Goal: Book appointment/travel/reservation

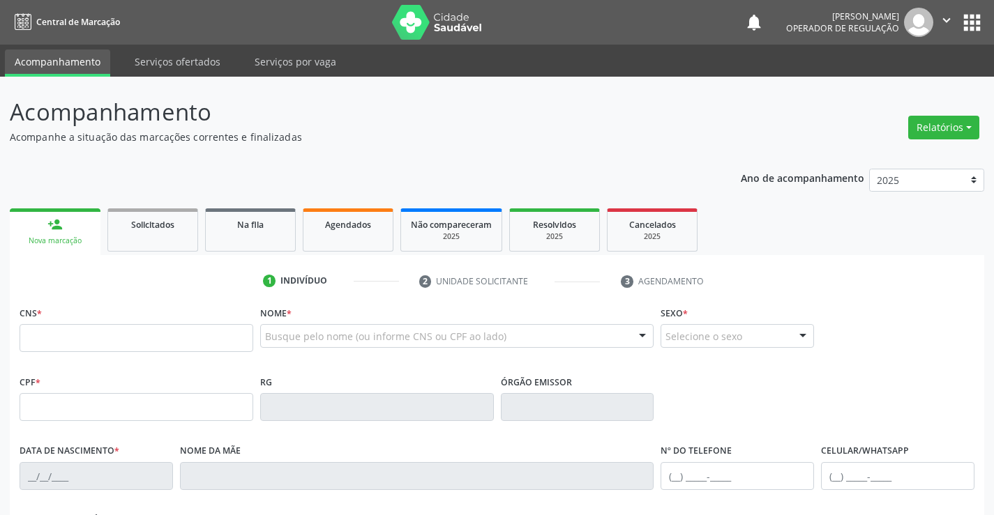
click at [73, 324] on div "CNS *" at bounding box center [137, 328] width 234 height 50
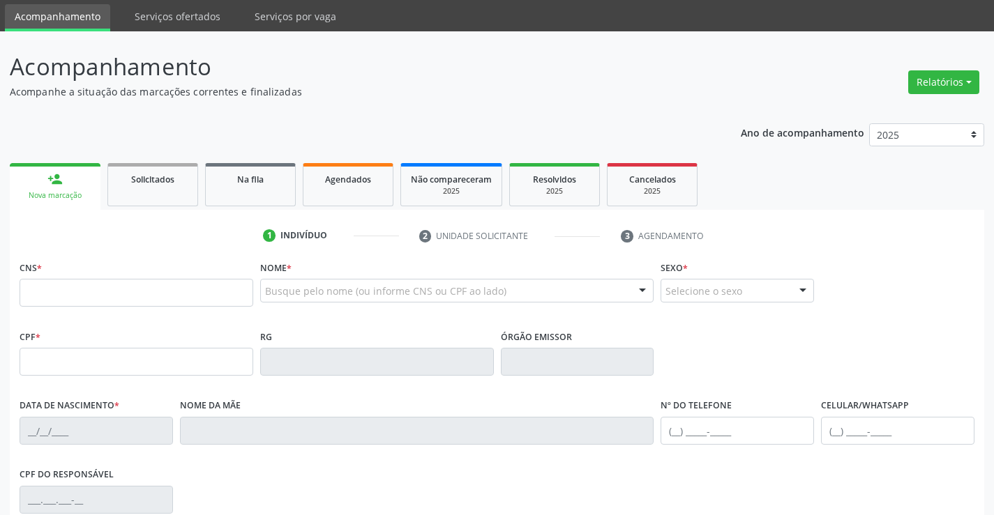
scroll to position [70, 0]
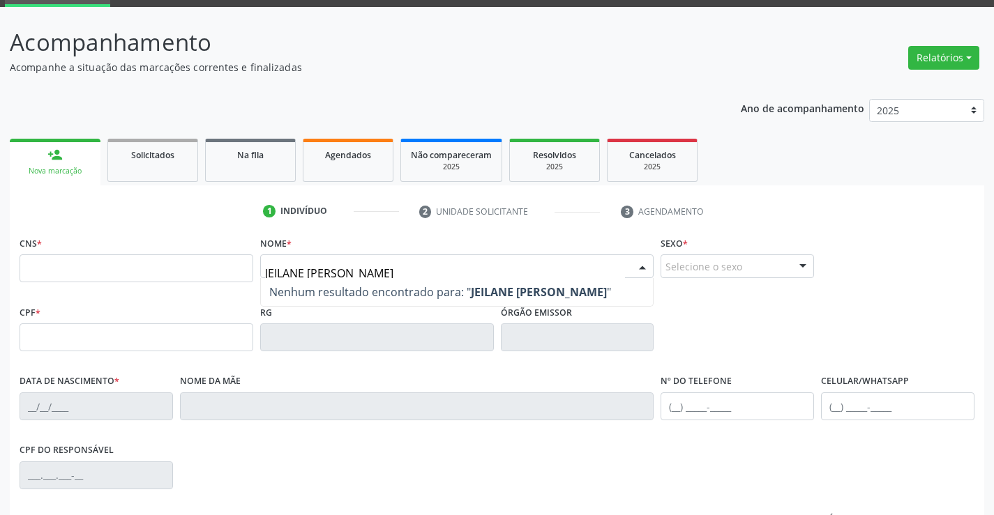
type input "[PERSON_NAME]"
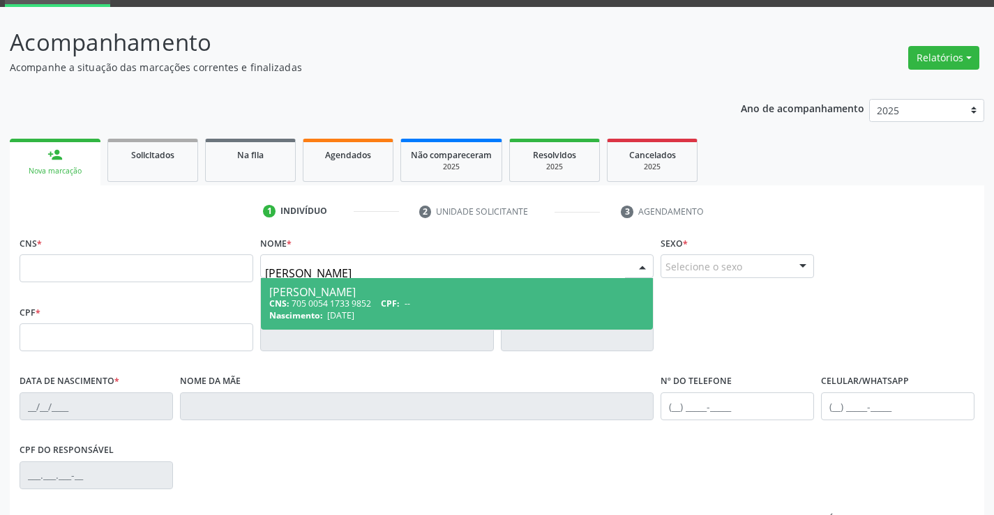
click at [344, 303] on div "CNS: 705 0054 1733 9852 CPF: --" at bounding box center [457, 304] width 376 height 12
type input "705 0054 1733 9852"
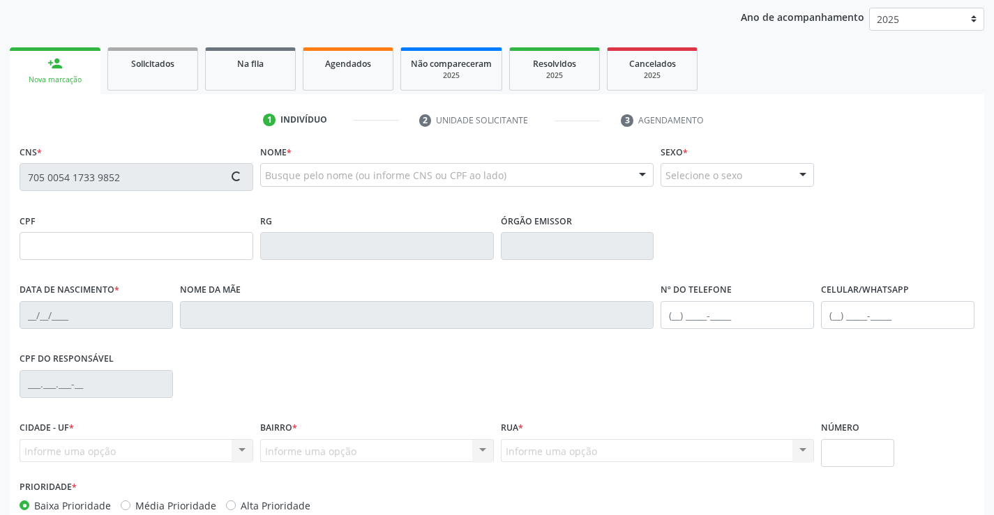
scroll to position [241, 0]
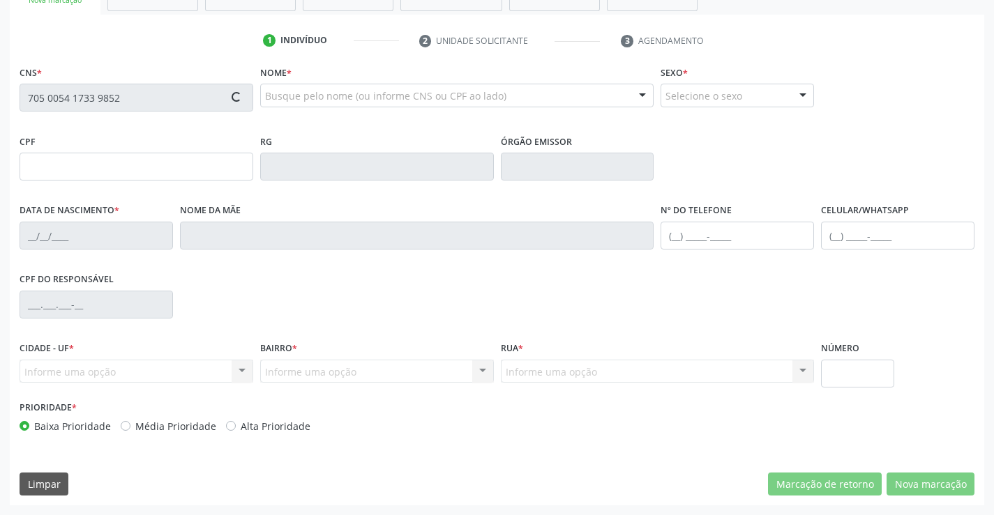
type input "1412279232"
type input "[DATE]"
type input "[PHONE_NUMBER]"
type input "026.013.595-01"
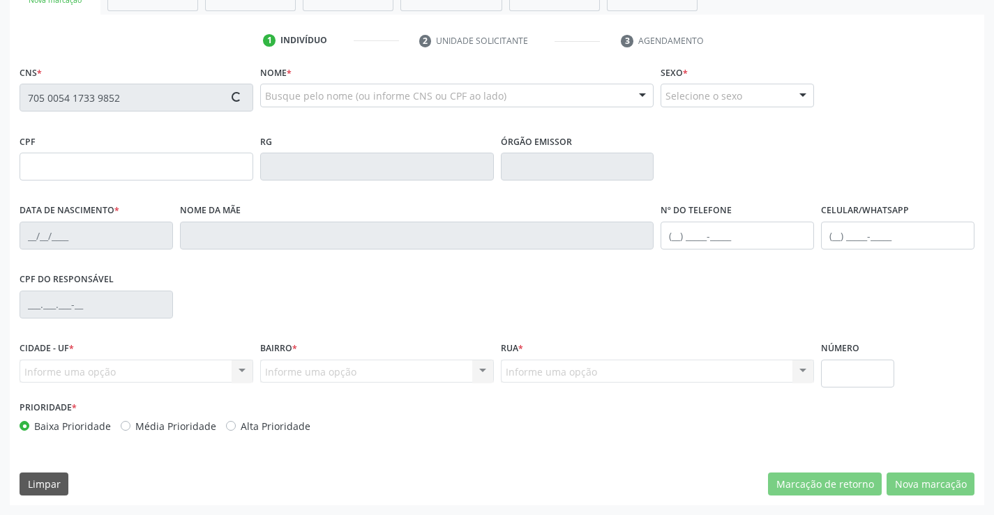
type input "16"
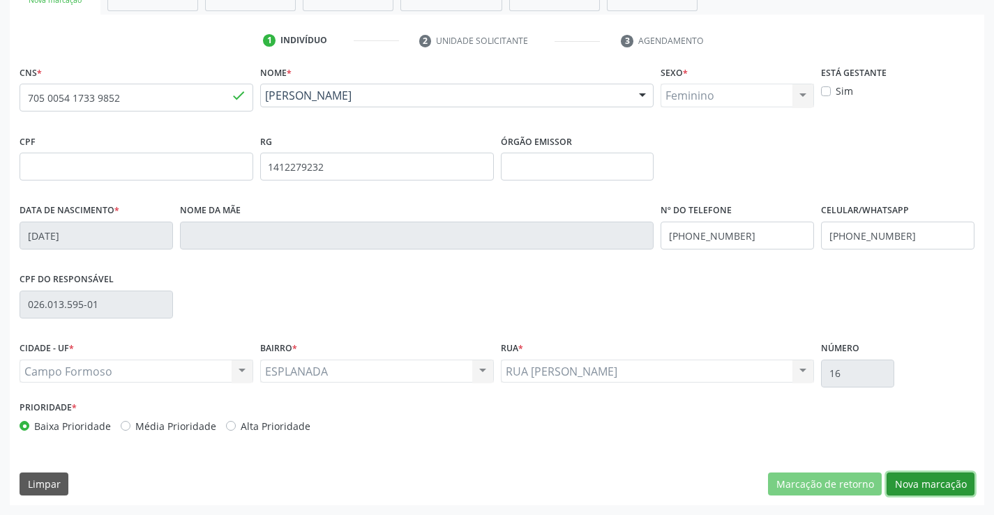
click at [943, 481] on button "Nova marcação" at bounding box center [930, 485] width 88 height 24
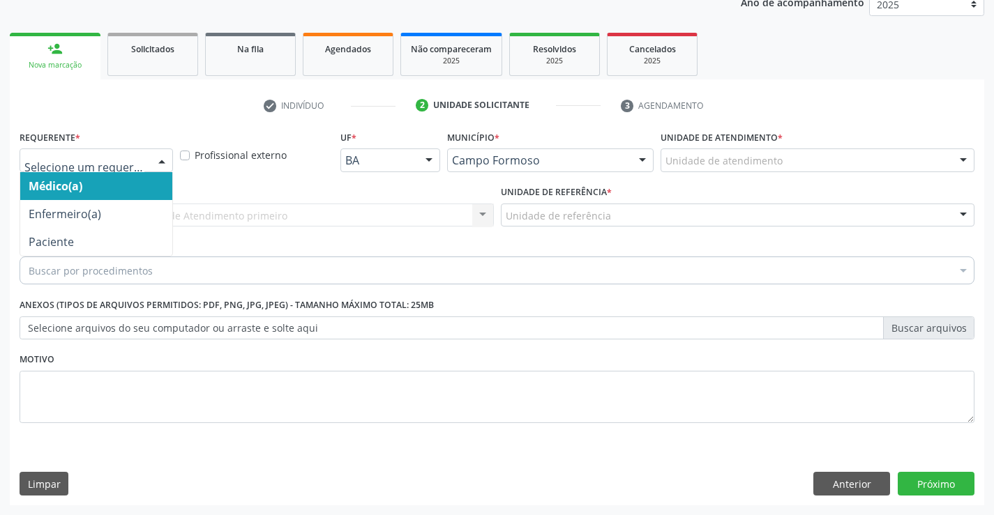
drag, startPoint x: 117, startPoint y: 153, endPoint x: 136, endPoint y: 187, distance: 39.0
click at [129, 168] on div at bounding box center [96, 161] width 153 height 24
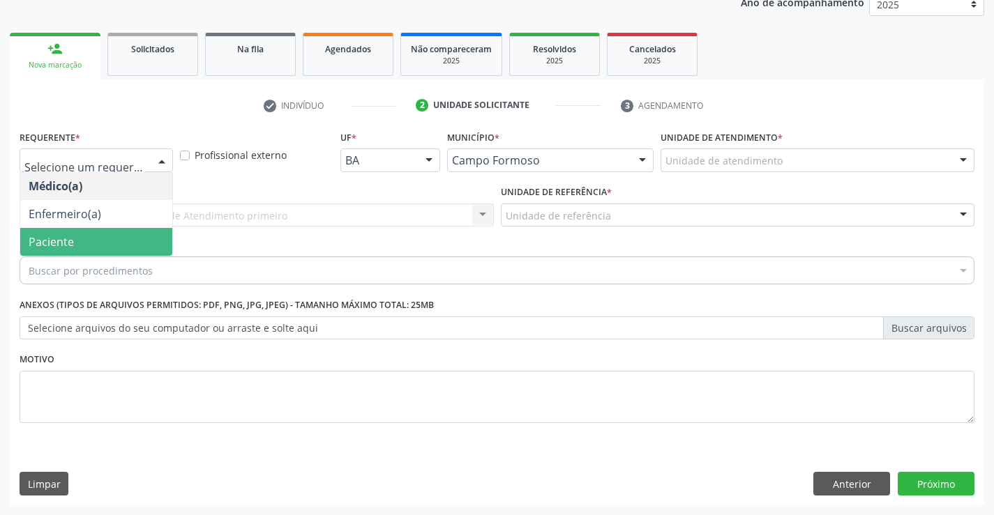
drag, startPoint x: 70, startPoint y: 249, endPoint x: 215, endPoint y: 221, distance: 147.7
click at [71, 249] on span "Paciente" at bounding box center [51, 241] width 45 height 15
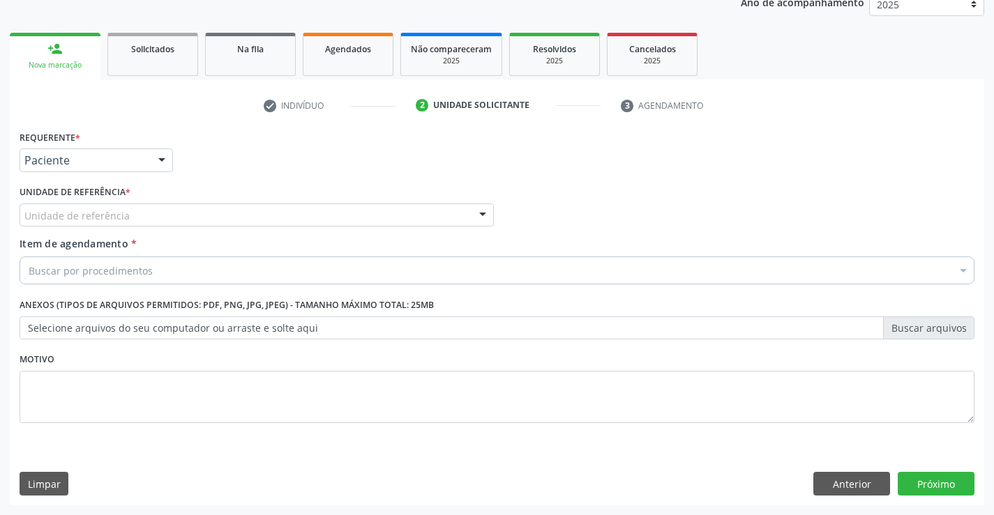
drag, startPoint x: 242, startPoint y: 215, endPoint x: 219, endPoint y: 230, distance: 27.3
click at [242, 217] on div "Unidade de referência" at bounding box center [257, 216] width 474 height 24
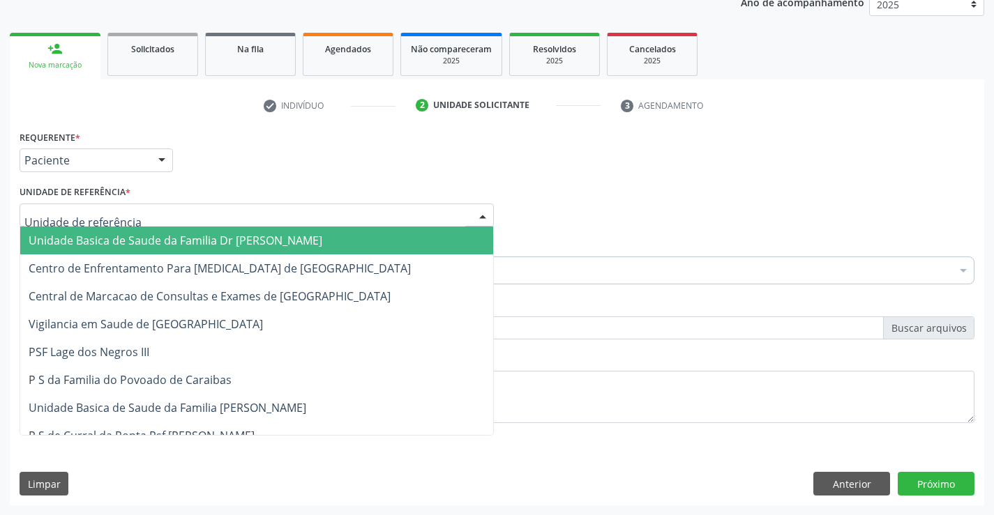
click at [208, 232] on span "Unidade Basica de Saude da Familia Dr [PERSON_NAME]" at bounding box center [256, 241] width 473 height 28
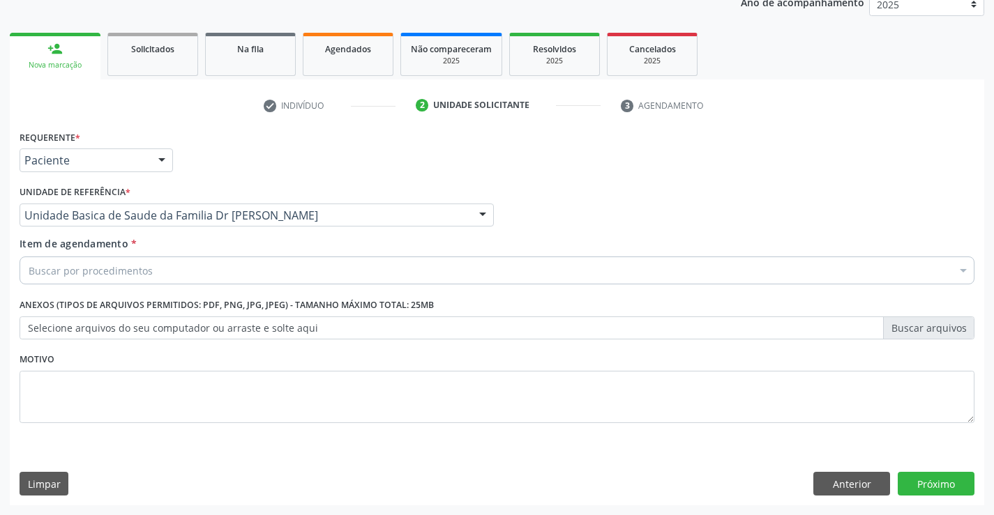
click at [138, 257] on div "Buscar por procedimentos" at bounding box center [497, 271] width 955 height 28
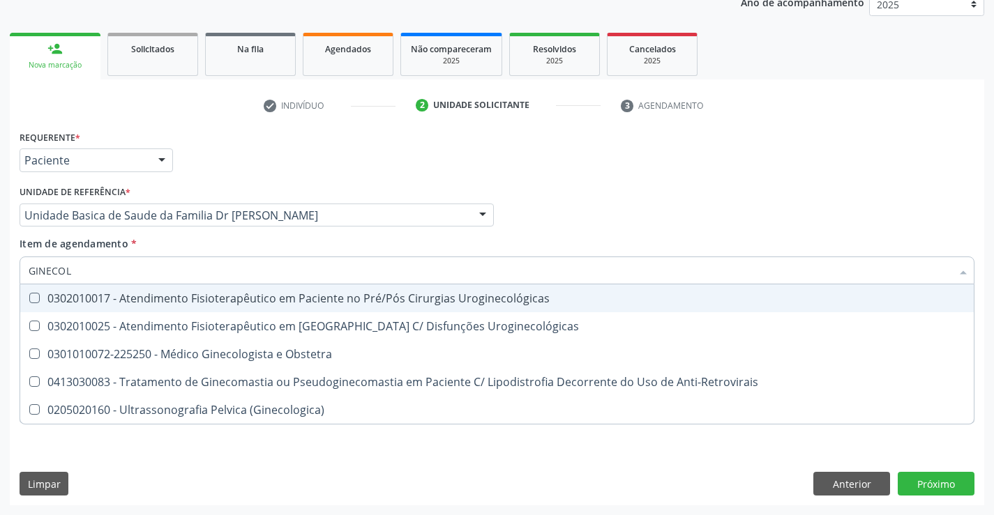
type input "GINECOLO"
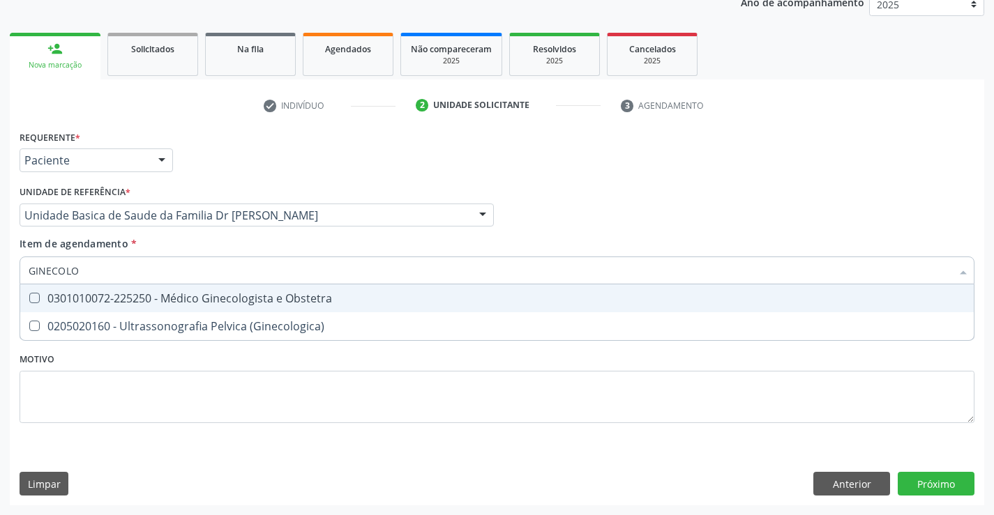
click at [245, 298] on div "0301010072-225250 - Médico Ginecologista e Obstetra" at bounding box center [497, 298] width 936 height 11
checkbox Obstetra "true"
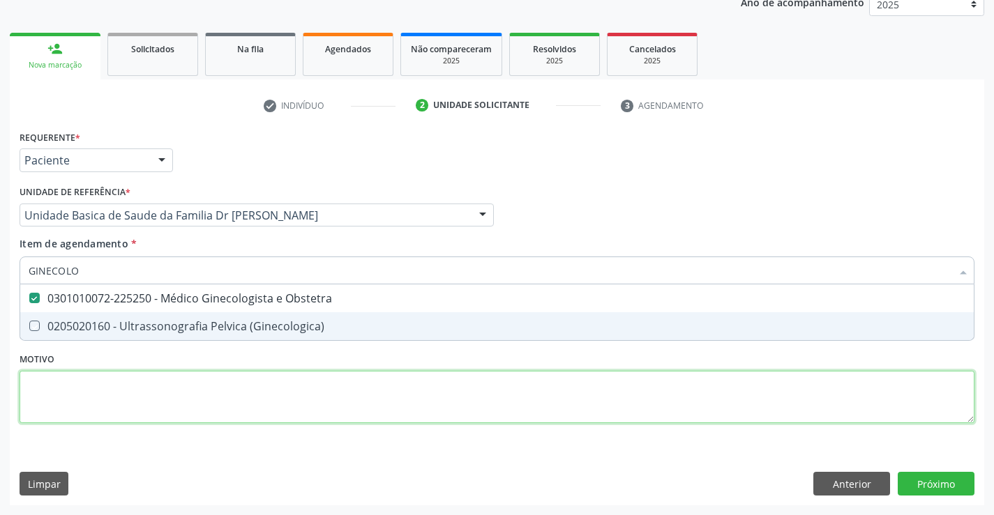
click at [553, 393] on div "Requerente * Paciente Médico(a) Enfermeiro(a) Paciente Nenhum resultado encontr…" at bounding box center [497, 285] width 955 height 316
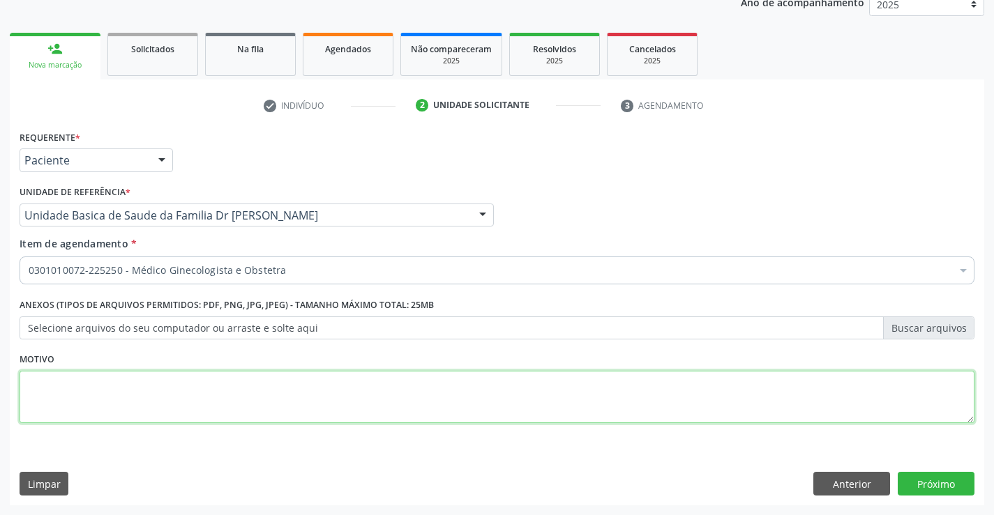
checkbox Obstetra "true"
click at [920, 489] on button "Próximo" at bounding box center [935, 484] width 77 height 24
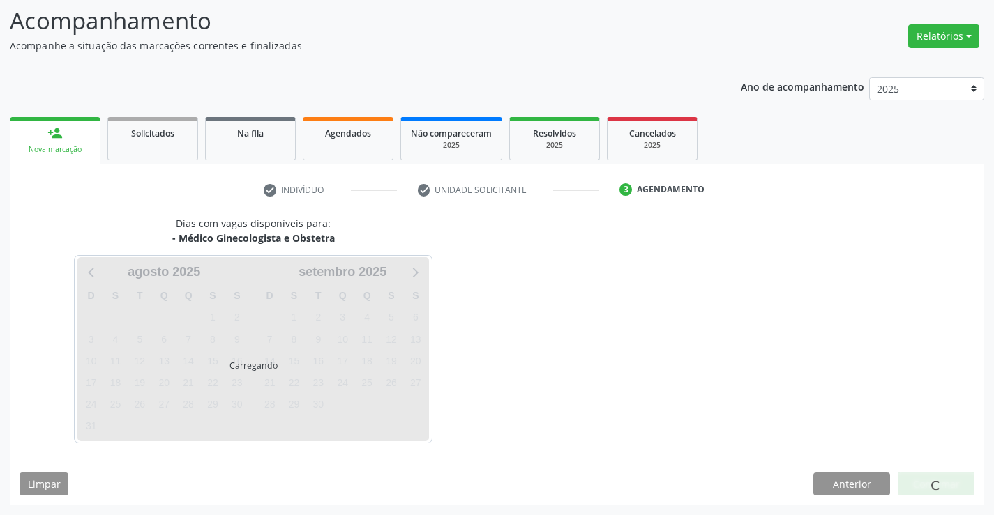
scroll to position [91, 0]
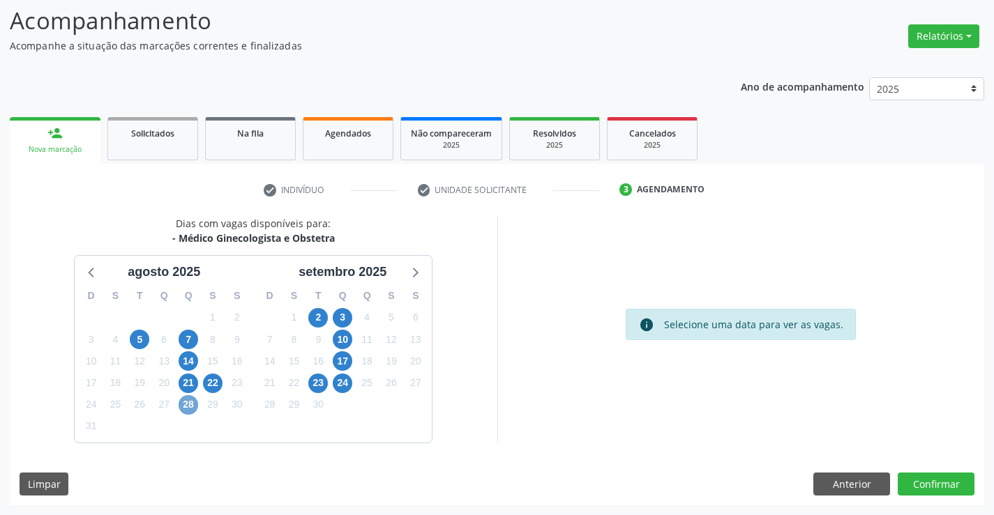
click at [190, 404] on span "28" at bounding box center [189, 405] width 20 height 20
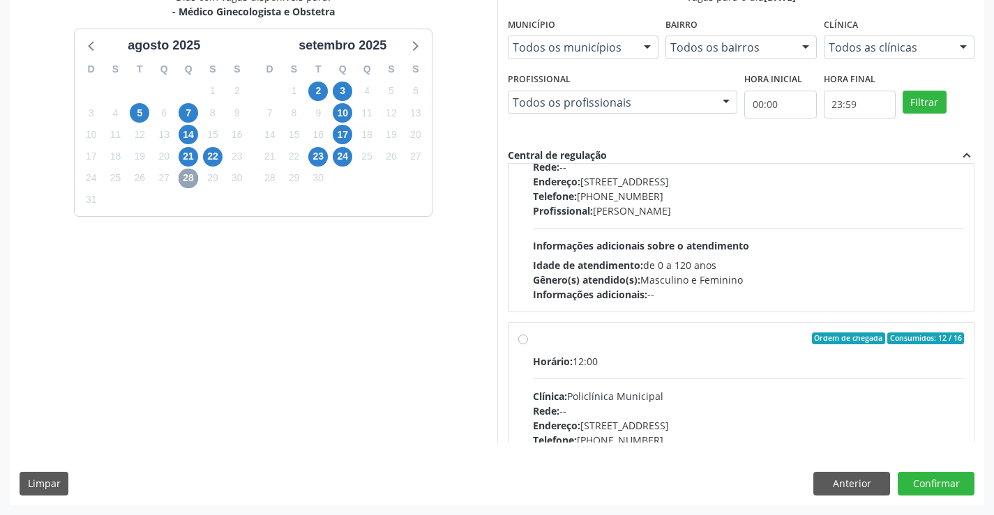
scroll to position [220, 0]
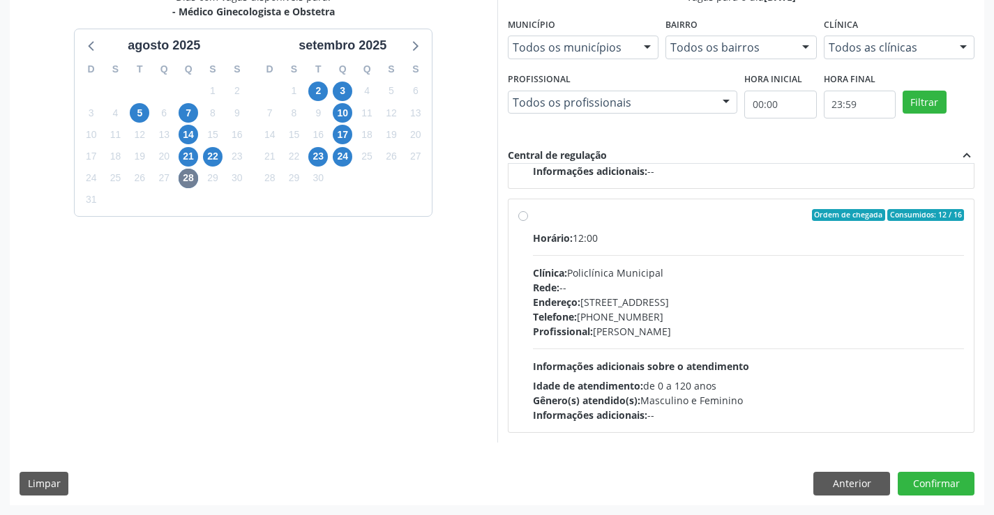
drag, startPoint x: 531, startPoint y: 215, endPoint x: 591, endPoint y: 215, distance: 60.0
click at [533, 215] on div "Ordem de chegada Consumidos: 12 / 16 Horário: 12:00 Clínica: Policlínica Munici…" at bounding box center [741, 316] width 446 height 214
radio input "true"
click at [936, 474] on button "Confirmar" at bounding box center [935, 484] width 77 height 24
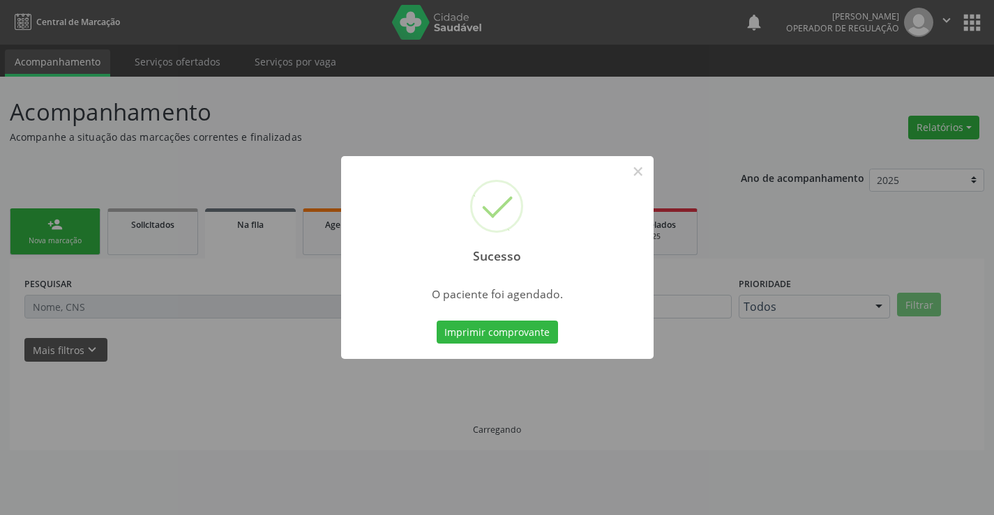
scroll to position [0, 0]
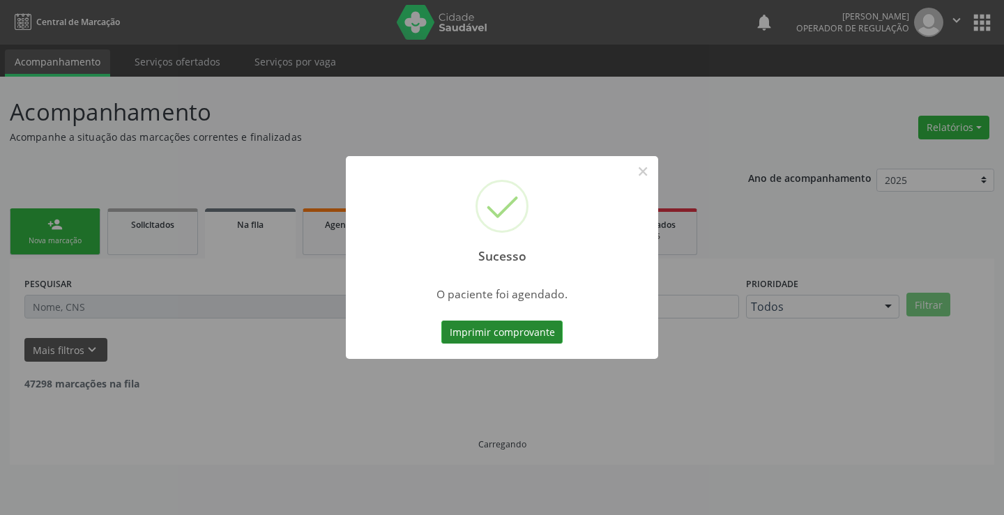
click at [480, 328] on button "Imprimir comprovante" at bounding box center [501, 333] width 121 height 24
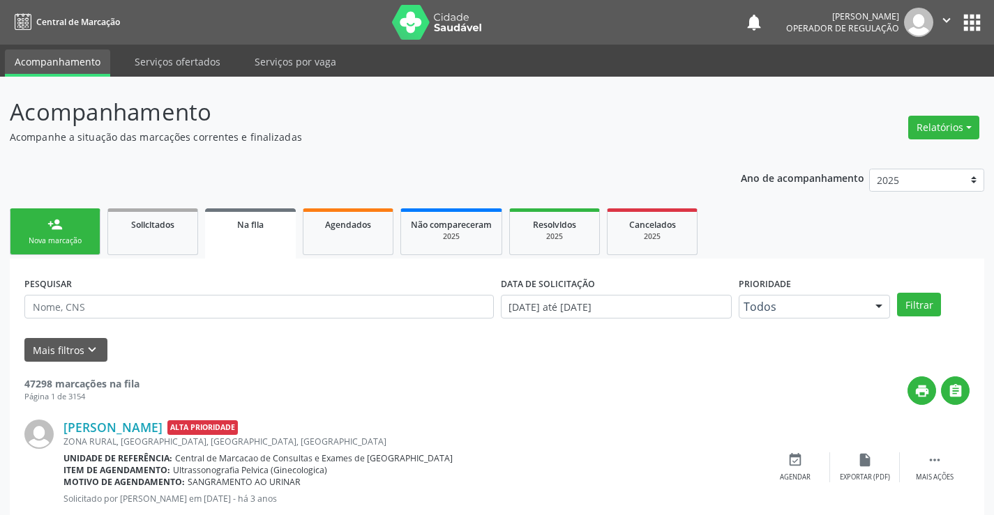
click at [946, 20] on icon "" at bounding box center [946, 20] width 15 height 15
click at [881, 87] on link "Sair" at bounding box center [911, 85] width 96 height 20
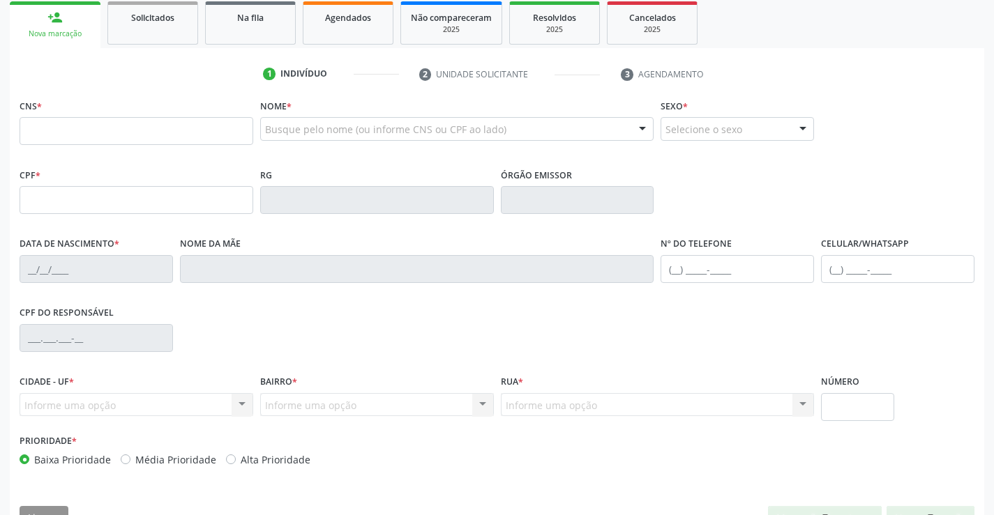
scroll to position [209, 0]
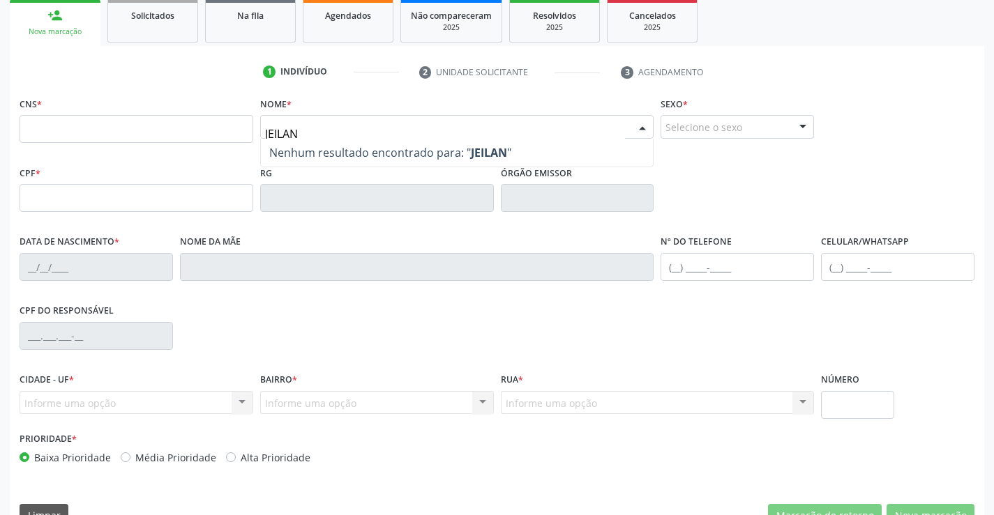
type input "[PERSON_NAME]"
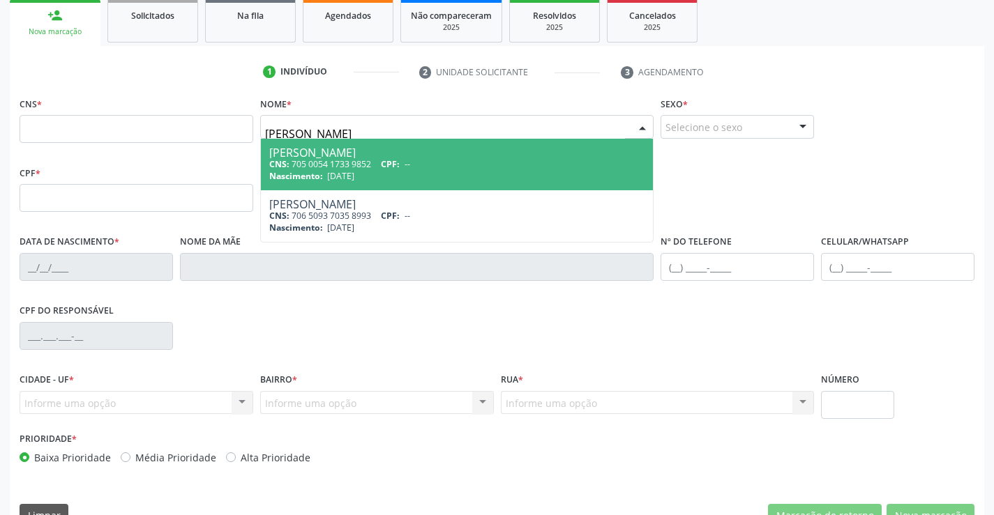
drag, startPoint x: 318, startPoint y: 159, endPoint x: 554, endPoint y: 160, distance: 235.7
click at [323, 160] on div "CNS: 705 0054 1733 9852 CPF: --" at bounding box center [457, 164] width 376 height 12
type input "705 0054 1733 9852"
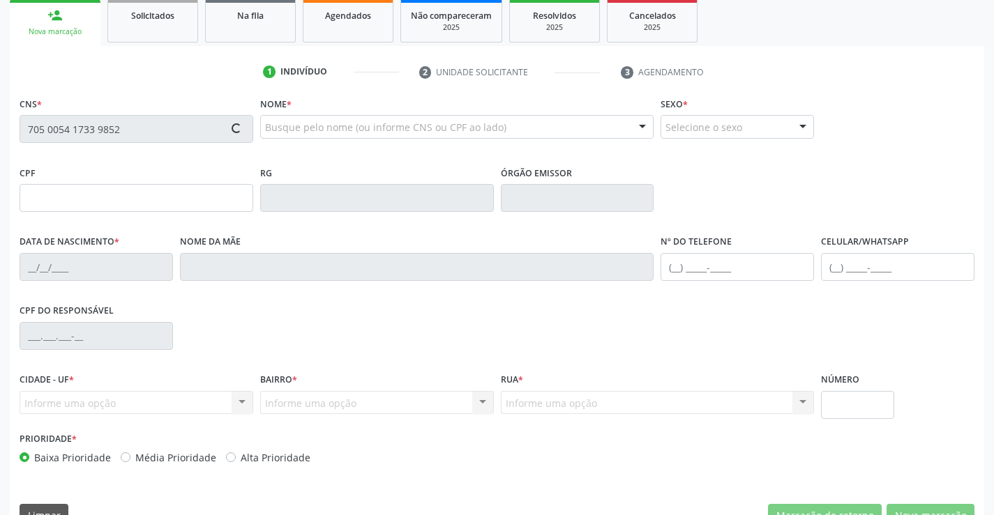
type input "1412279232"
type input "[DATE]"
type input "[PHONE_NUMBER]"
type input "026.013.595-01"
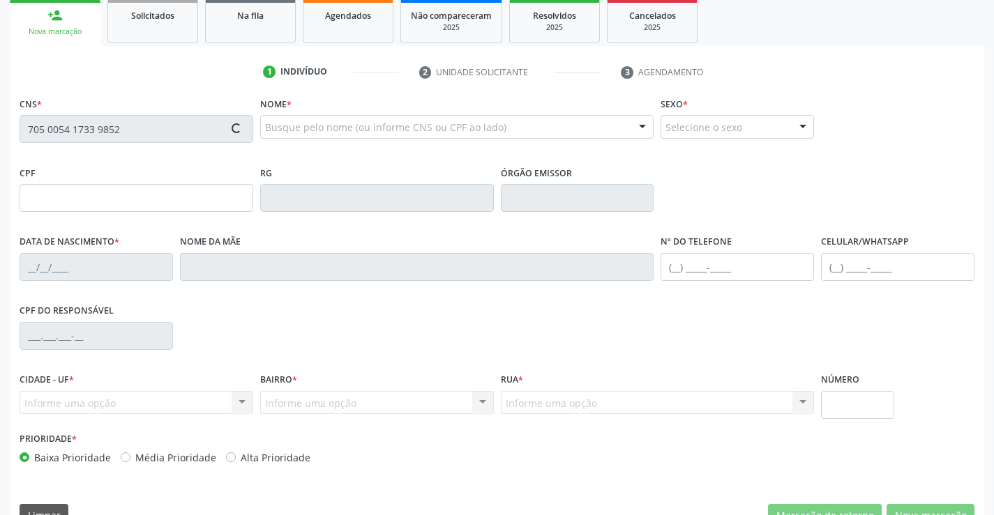
type input "16"
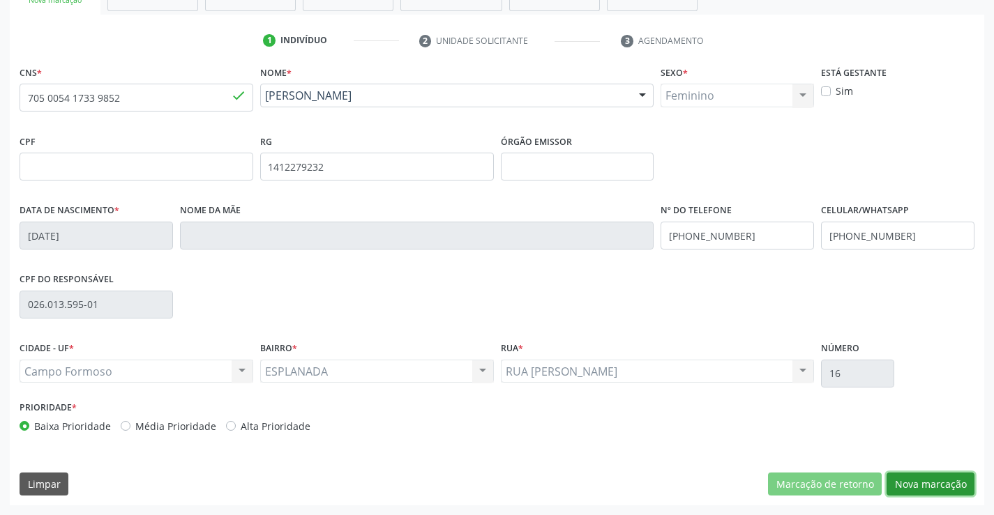
click at [920, 479] on button "Nova marcação" at bounding box center [930, 485] width 88 height 24
click at [0, 0] on button "Próximo" at bounding box center [0, 0] width 0 height 0
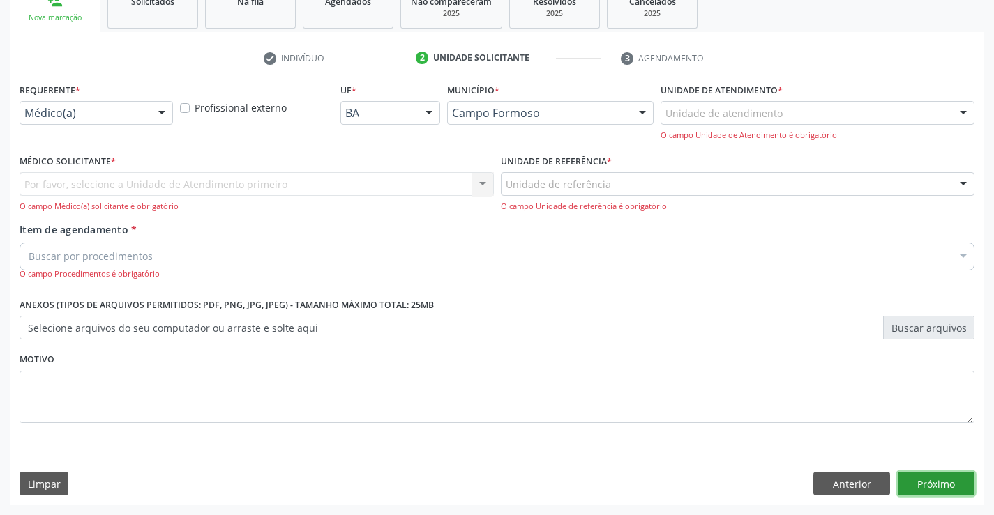
scroll to position [176, 0]
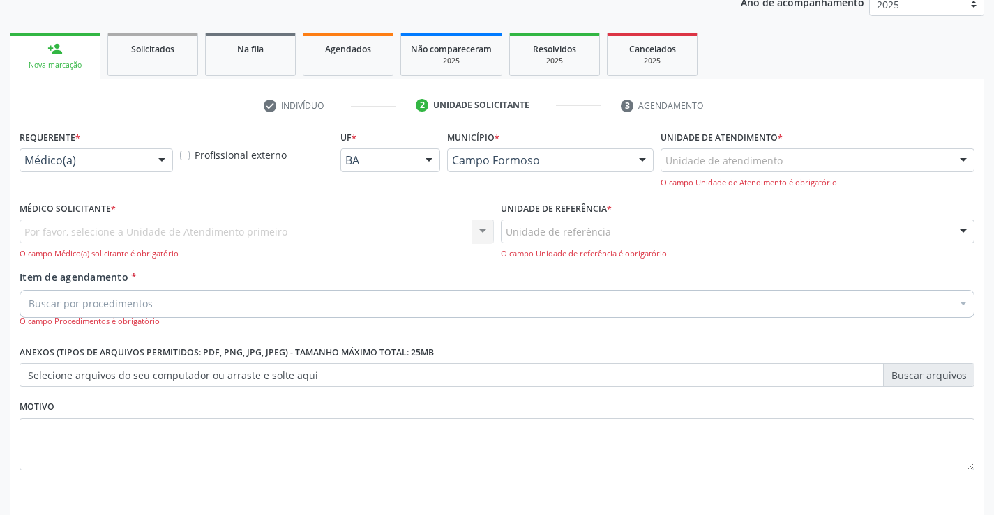
click at [920, 478] on fieldset "Motivo" at bounding box center [497, 439] width 955 height 84
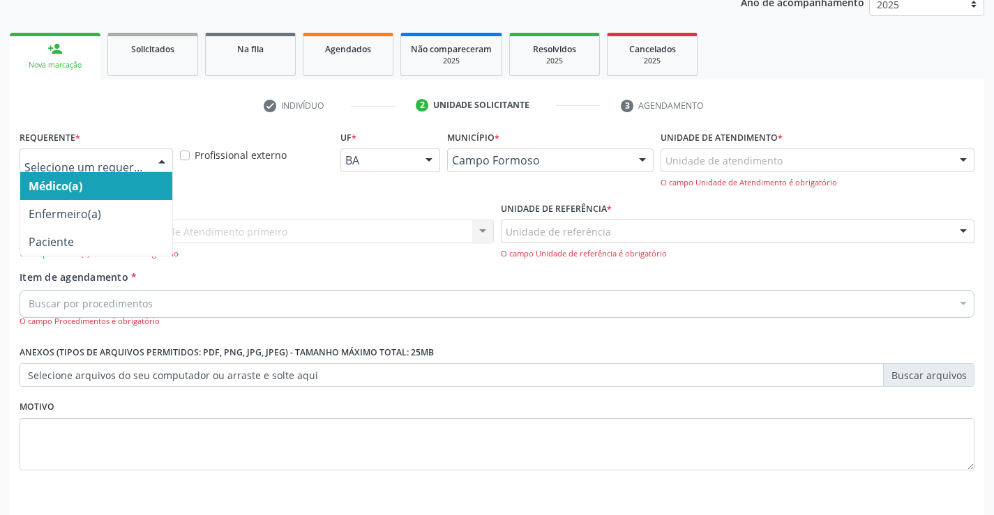
drag, startPoint x: 128, startPoint y: 156, endPoint x: 145, endPoint y: 164, distance: 19.0
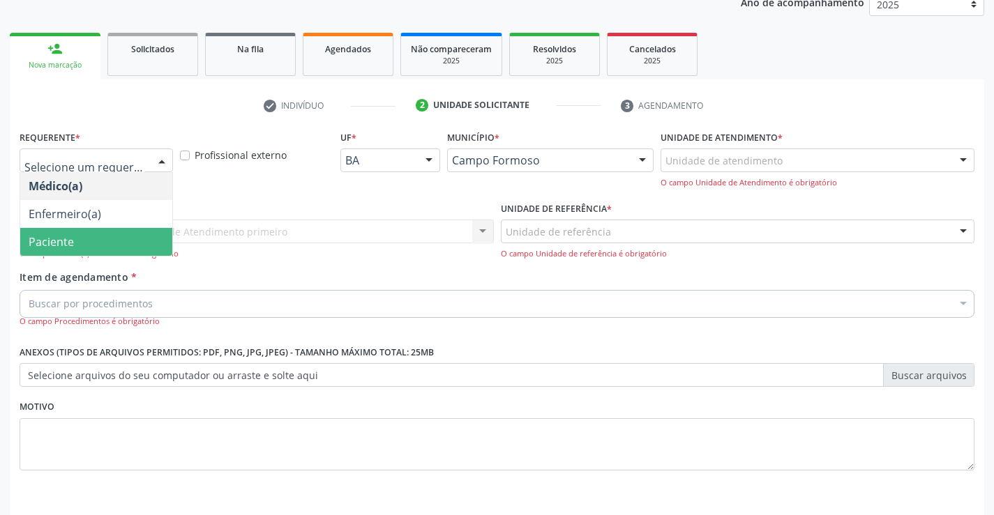
drag, startPoint x: 70, startPoint y: 236, endPoint x: 342, endPoint y: 223, distance: 272.3
click at [89, 235] on span "Paciente" at bounding box center [96, 242] width 152 height 28
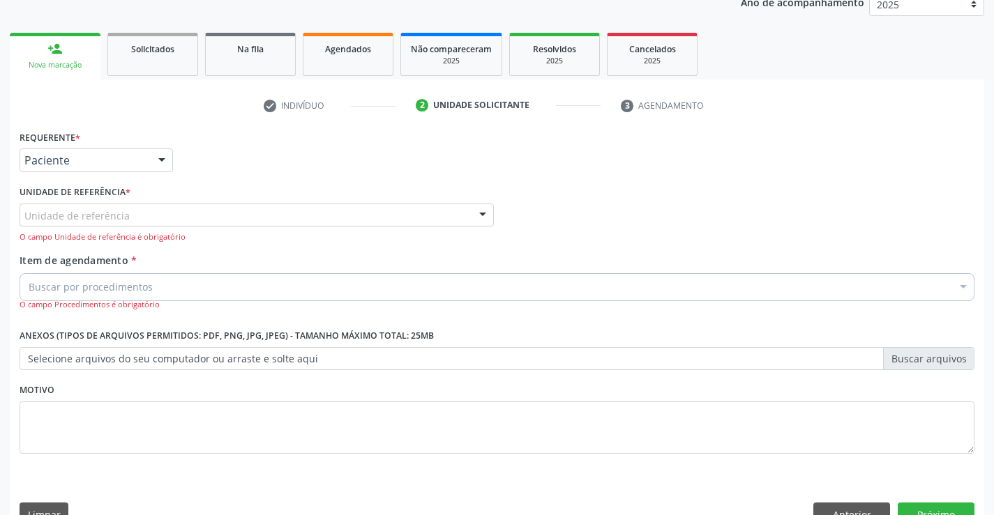
drag, startPoint x: 342, startPoint y: 223, endPoint x: 292, endPoint y: 239, distance: 52.0
click at [333, 227] on div "Unidade de referência Unidade Basica de Saude da Familia Dr [PERSON_NAME] Centr…" at bounding box center [257, 216] width 474 height 24
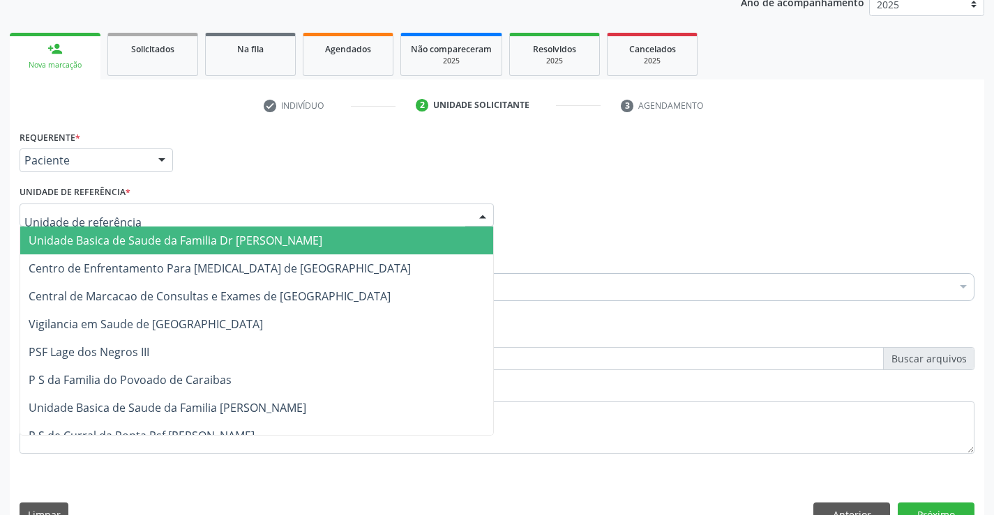
drag, startPoint x: 209, startPoint y: 245, endPoint x: 186, endPoint y: 245, distance: 23.0
click at [206, 245] on span "Unidade Basica de Saude da Familia Dr [PERSON_NAME]" at bounding box center [176, 240] width 294 height 15
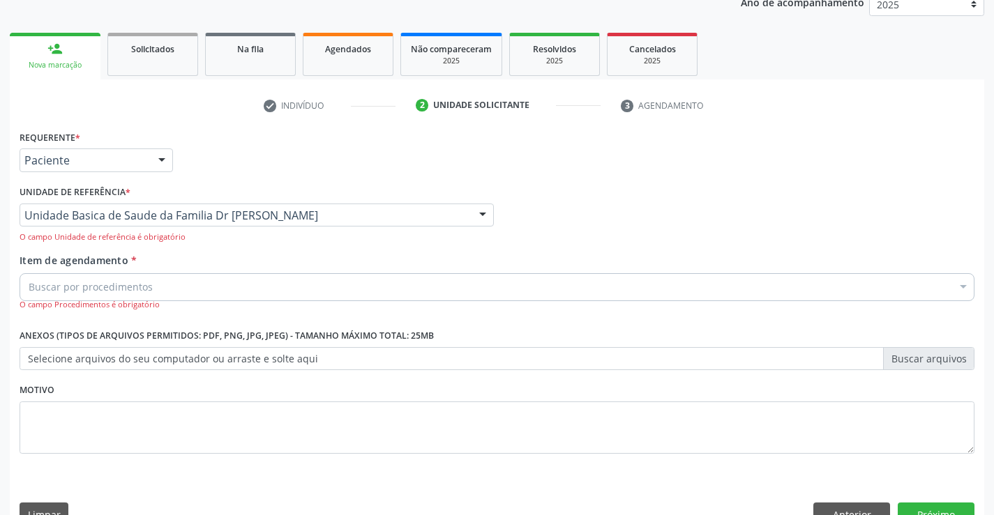
click at [103, 267] on label "Item de agendamento *" at bounding box center [78, 260] width 117 height 15
click at [29, 273] on input "Item de agendamento *" at bounding box center [29, 287] width 0 height 28
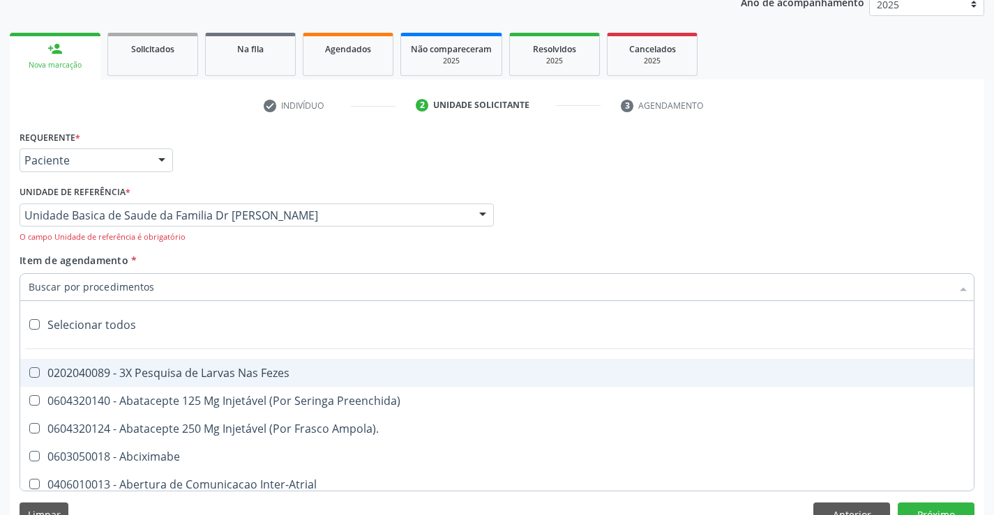
drag, startPoint x: 105, startPoint y: 291, endPoint x: 136, endPoint y: 292, distance: 31.4
click at [107, 291] on input "Item de agendamento *" at bounding box center [490, 287] width 923 height 28
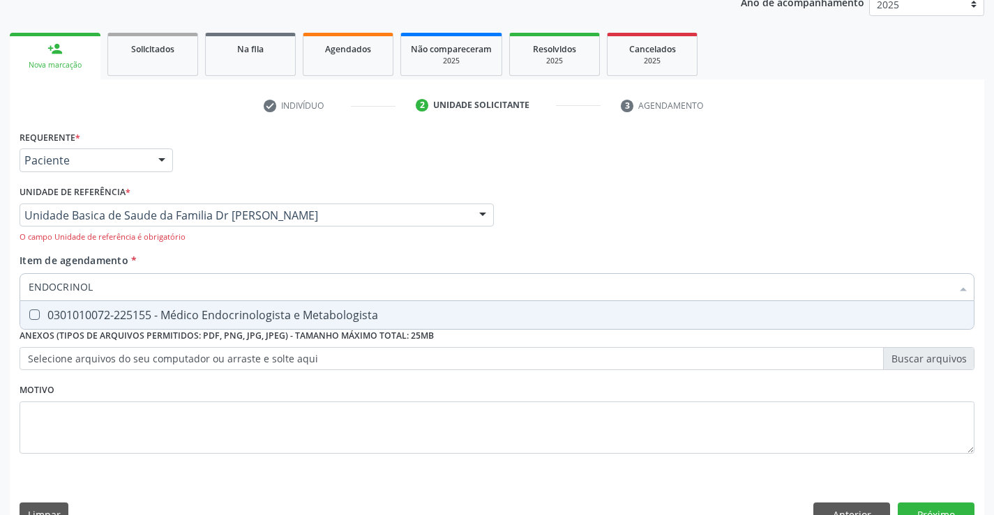
type input "ENDOCRINOLO"
click at [117, 314] on div "0301010072-225155 - Médico Endocrinologista e Metabologista" at bounding box center [497, 315] width 936 height 11
checkbox Metabologista "true"
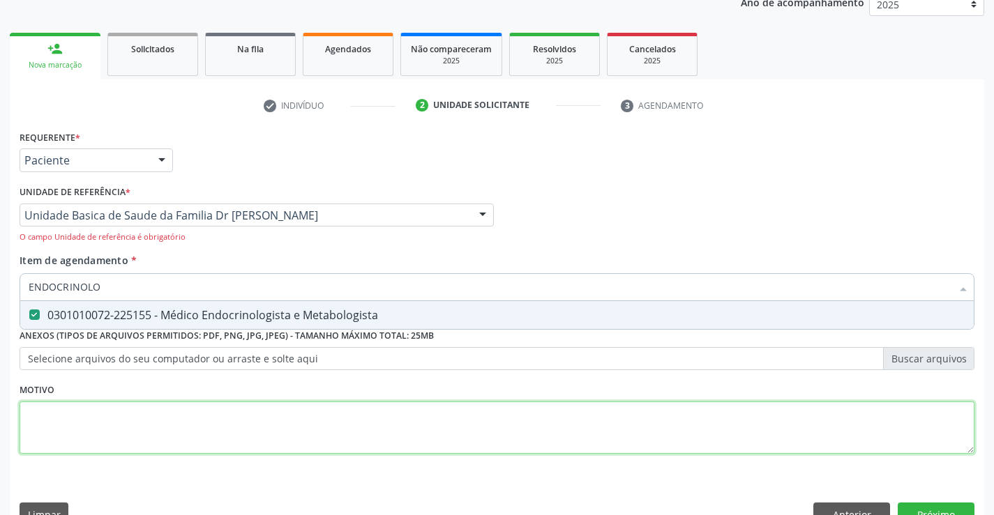
click at [229, 429] on div "Requerente * Paciente Médico(a) Enfermeiro(a) Paciente Nenhum resultado encontr…" at bounding box center [497, 300] width 955 height 347
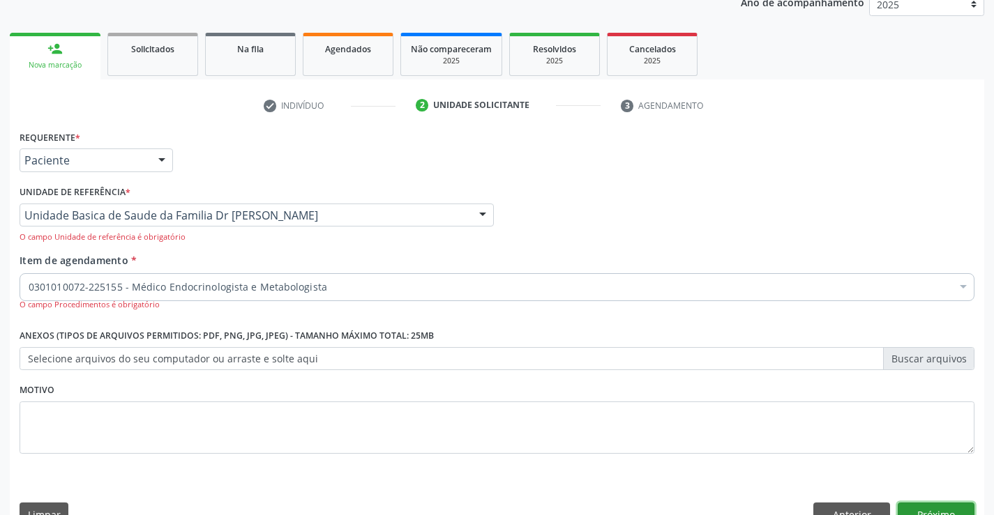
click at [906, 506] on button "Próximo" at bounding box center [935, 515] width 77 height 24
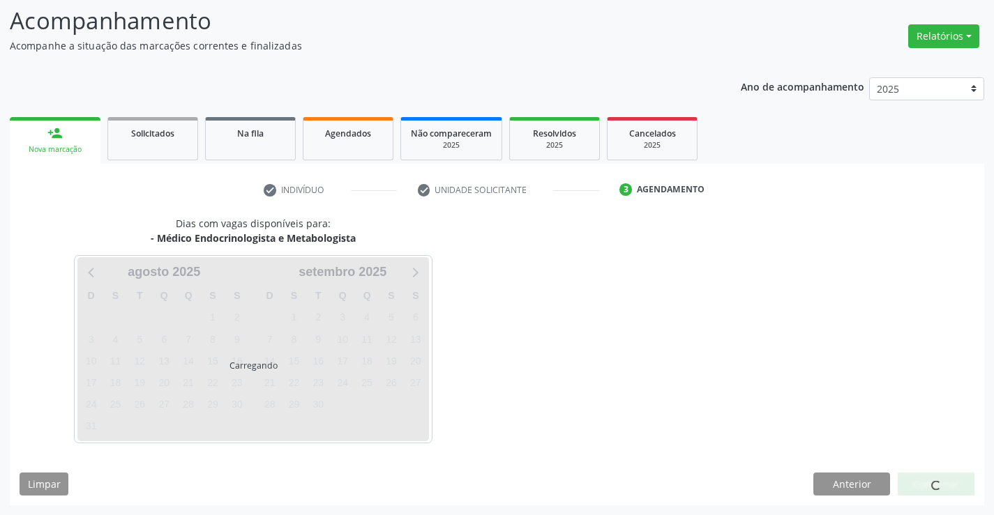
scroll to position [91, 0]
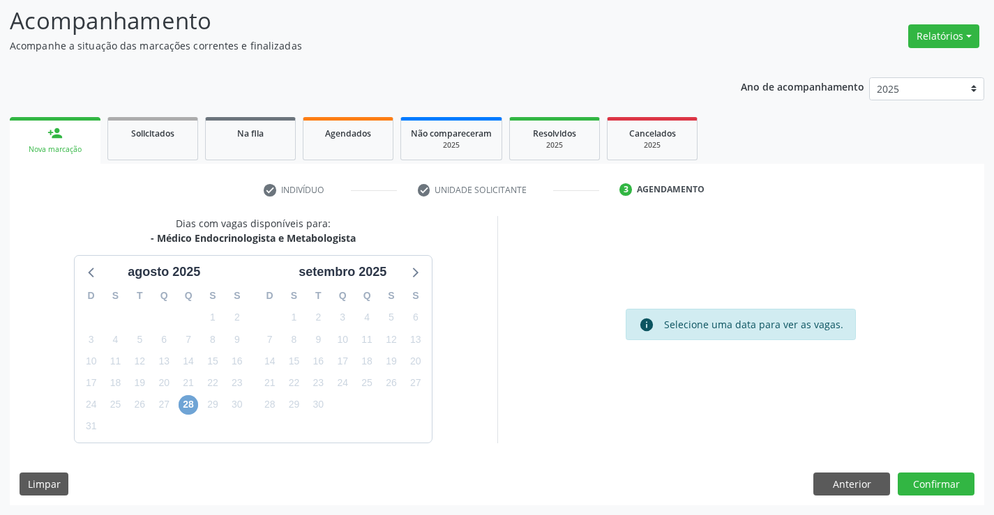
click at [190, 402] on span "28" at bounding box center [189, 405] width 20 height 20
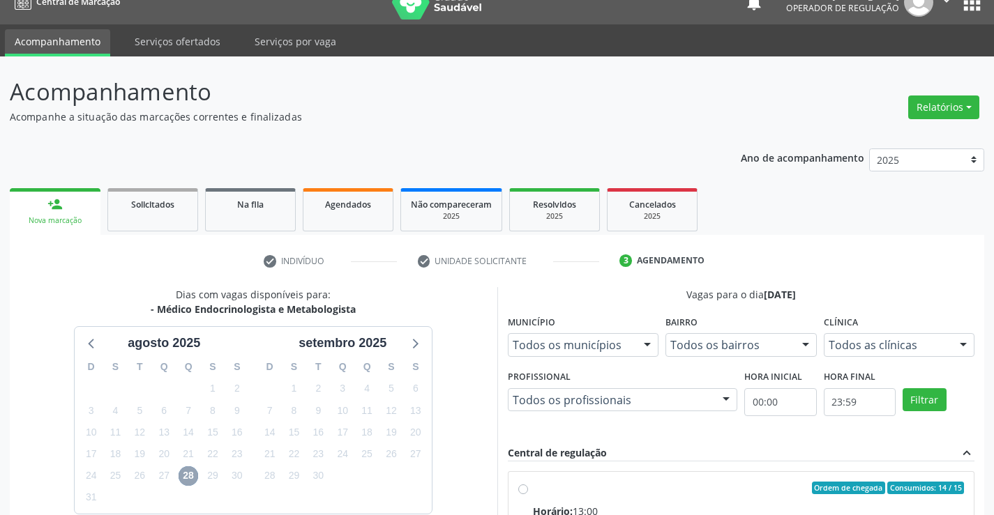
scroll to position [0, 0]
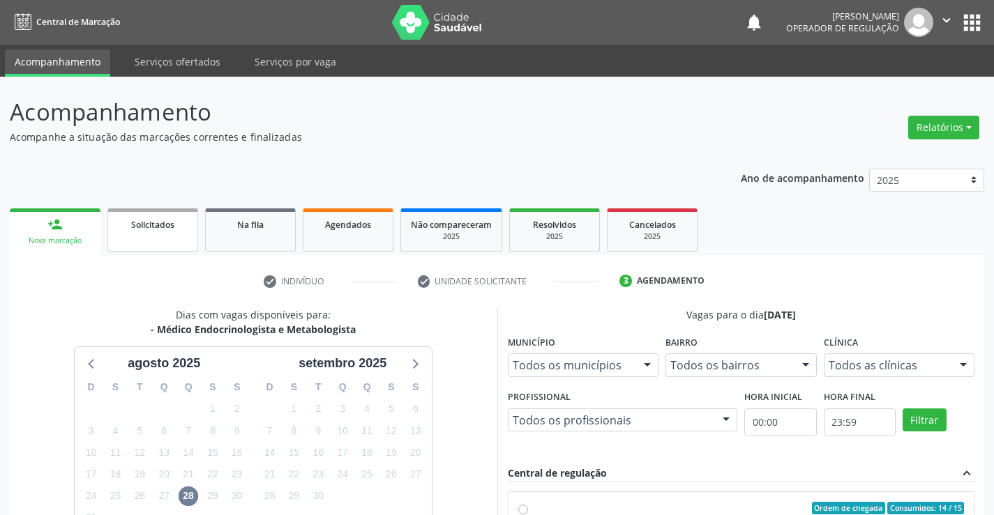
click at [158, 230] on span "Solicitados" at bounding box center [152, 225] width 43 height 12
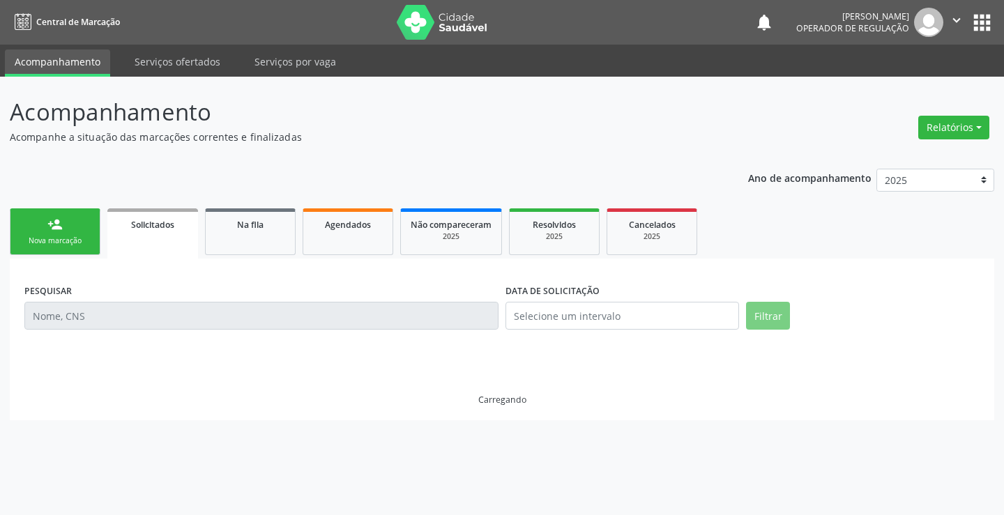
click at [158, 230] on span "Solicitados" at bounding box center [152, 225] width 43 height 12
click at [20, 219] on link "person_add Nova marcação" at bounding box center [55, 231] width 91 height 47
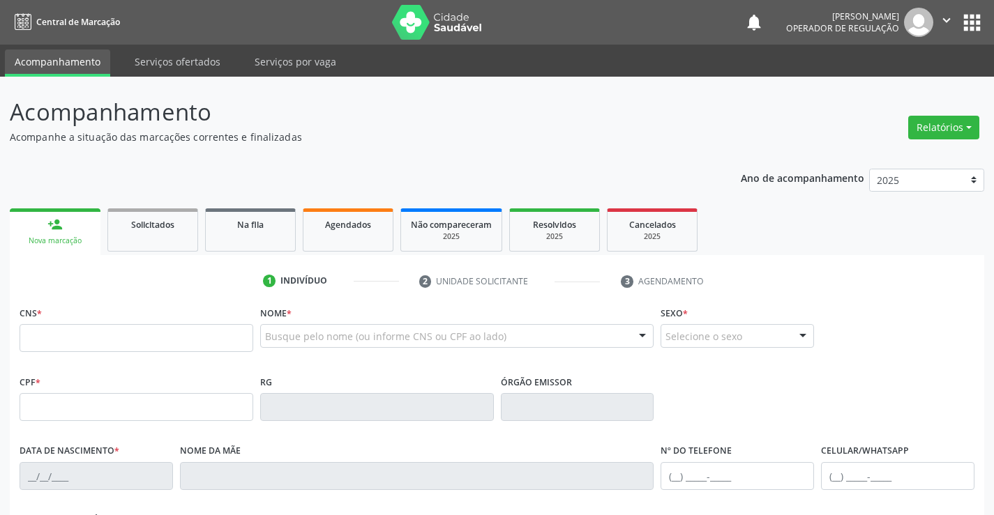
click at [950, 21] on icon "" at bounding box center [946, 20] width 15 height 15
